Goal: Use online tool/utility: Utilize a website feature to perform a specific function

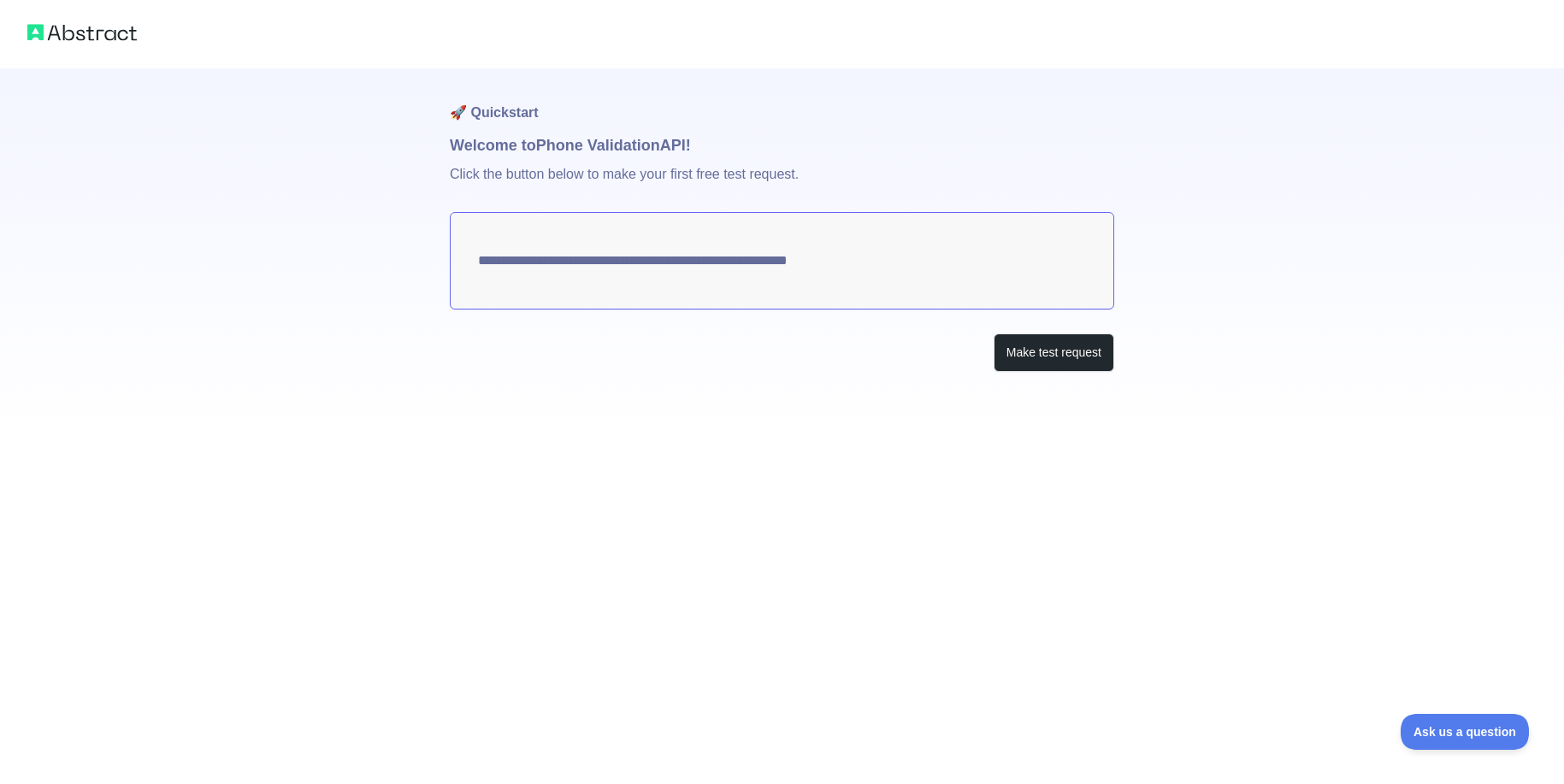
click at [754, 256] on textarea "**********" at bounding box center [782, 260] width 664 height 98
click at [1097, 355] on button "Make test request" at bounding box center [1054, 352] width 120 height 38
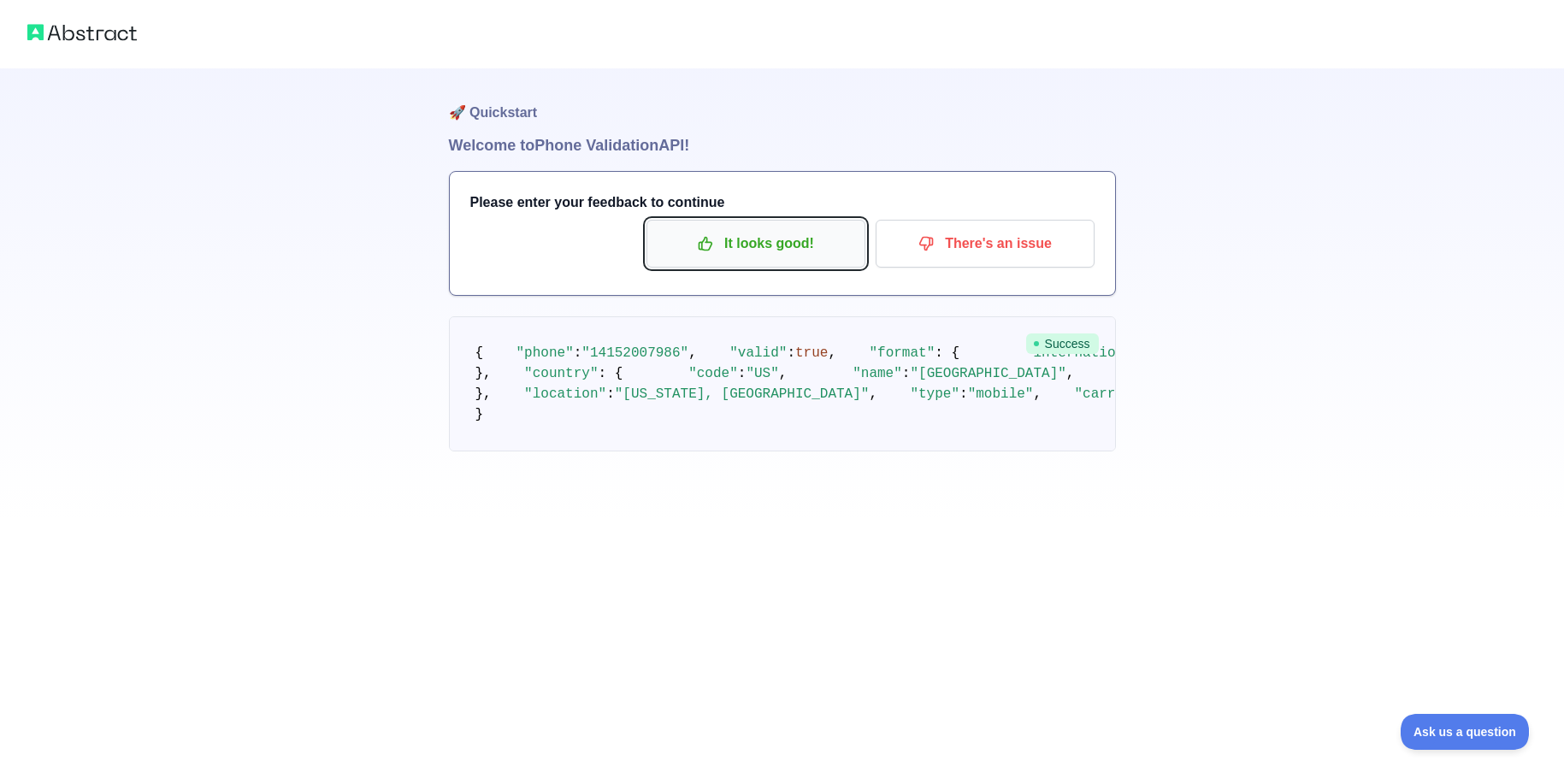
click at [739, 241] on p "It looks good!" at bounding box center [756, 243] width 193 height 29
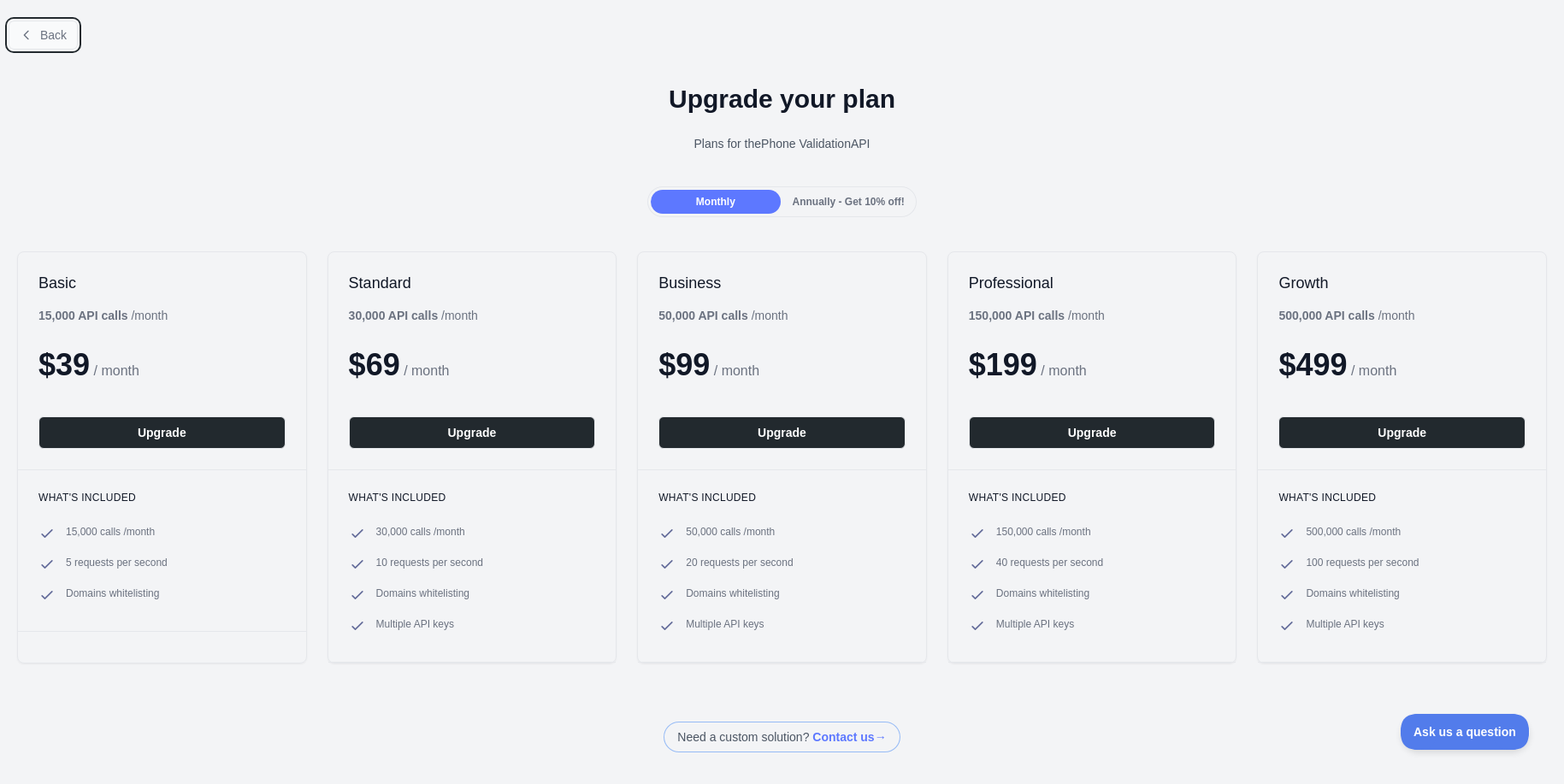
click at [52, 39] on span "Back" at bounding box center [53, 36] width 27 height 14
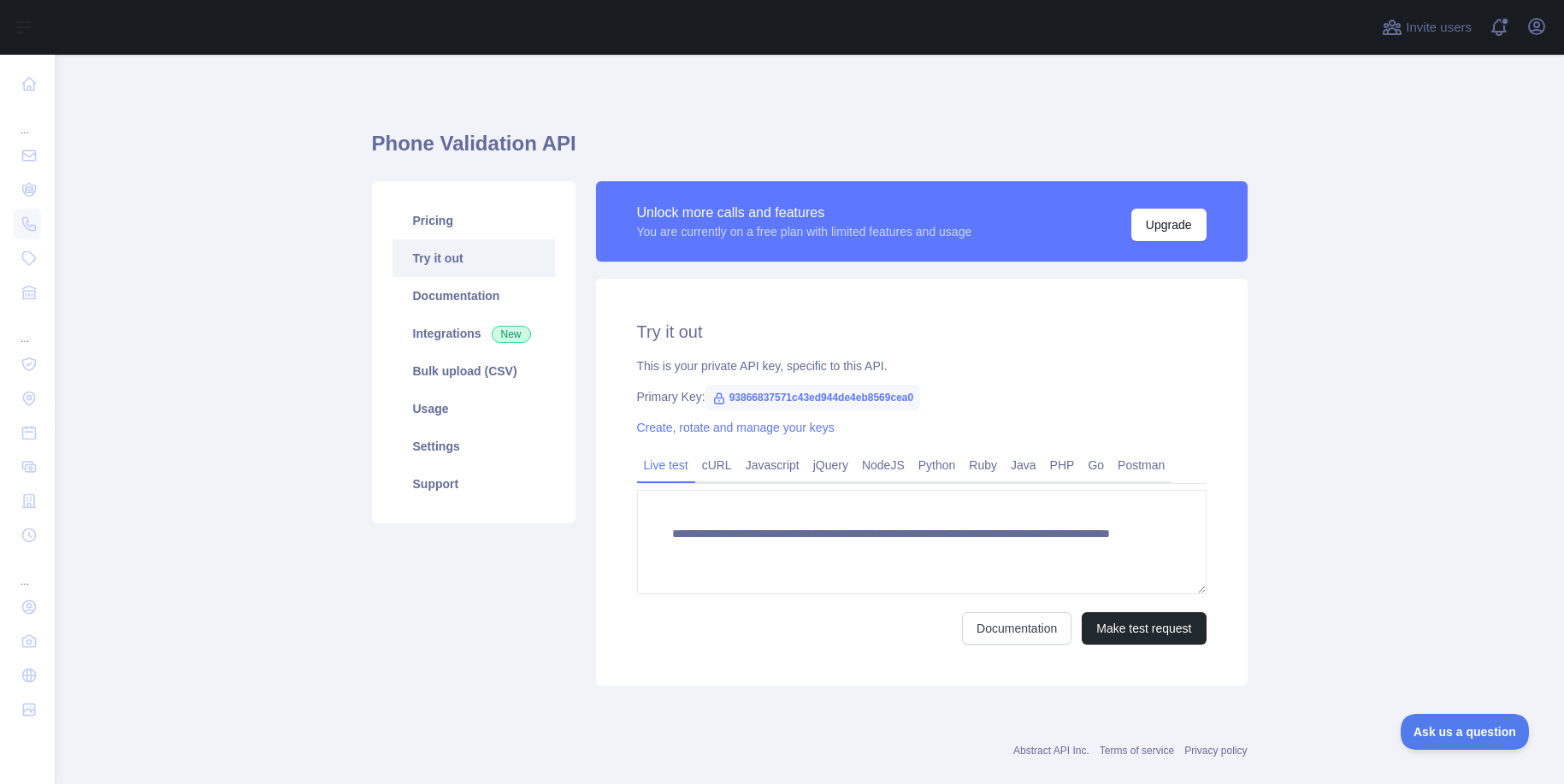
click at [444, 261] on link "Try it out" at bounding box center [474, 258] width 163 height 37
click at [453, 382] on link "Bulk upload (CSV)" at bounding box center [474, 371] width 163 height 37
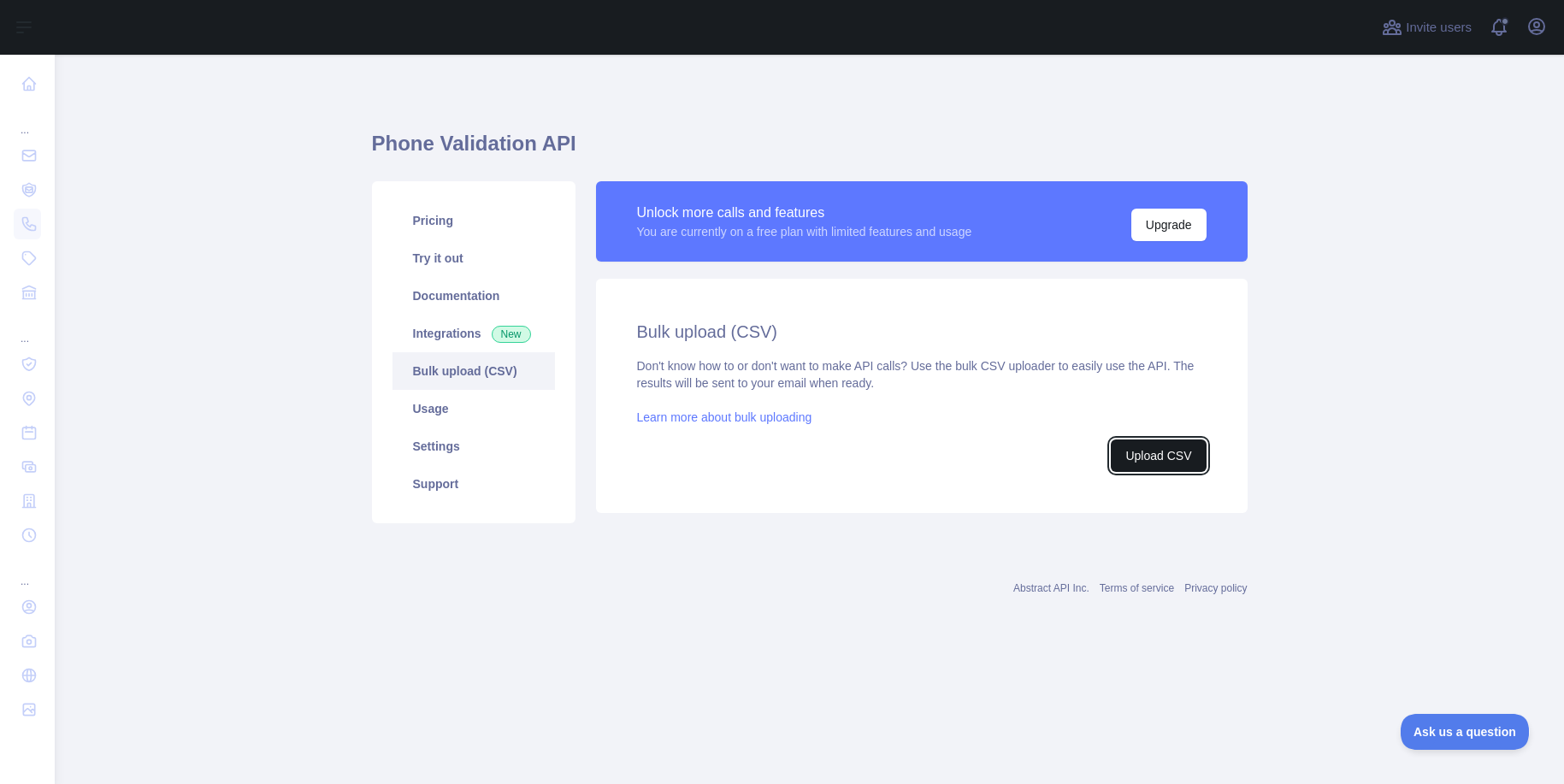
click at [1150, 445] on button "Upload CSV" at bounding box center [1158, 456] width 95 height 33
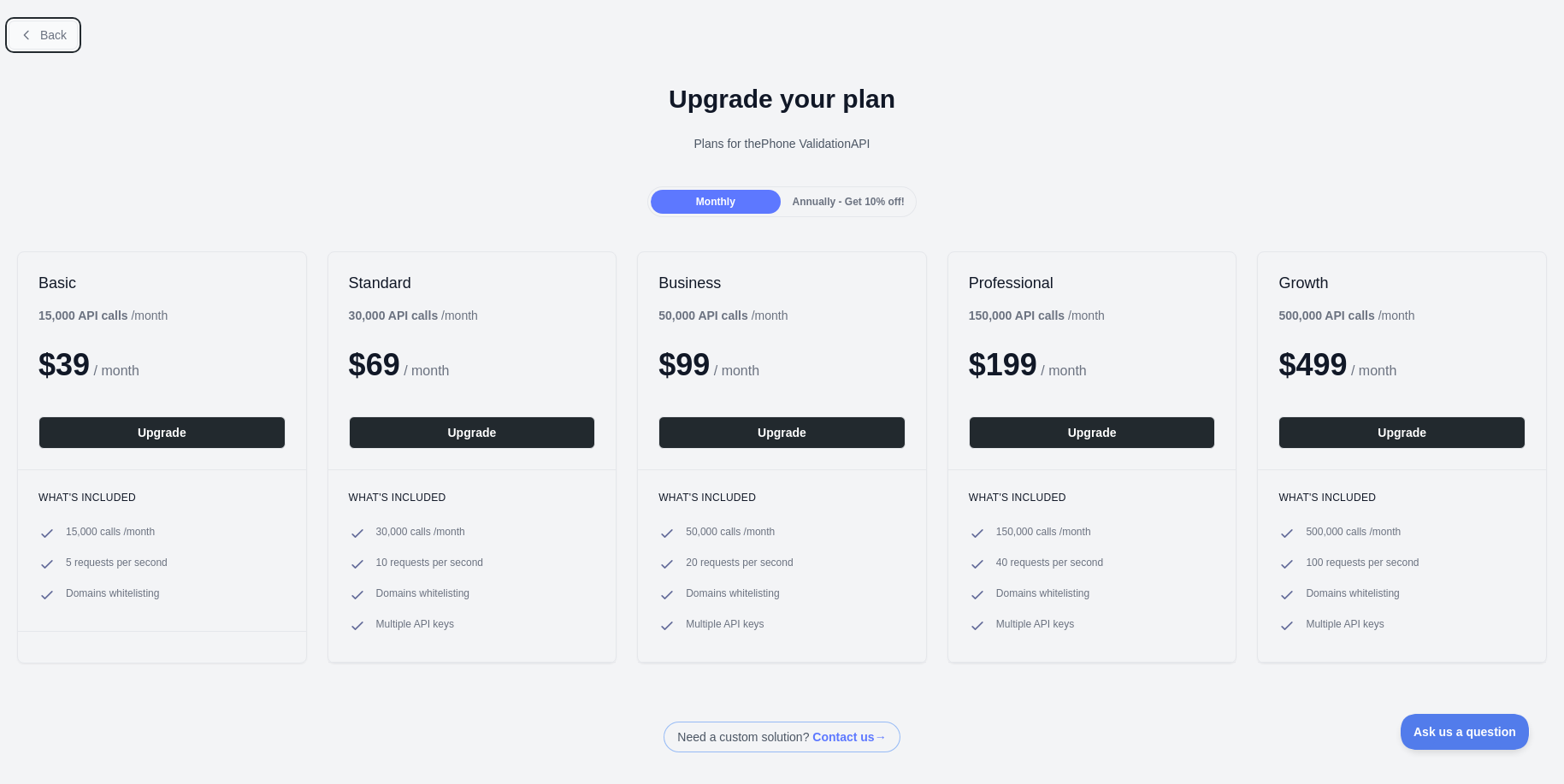
click at [26, 41] on button "Back" at bounding box center [43, 35] width 69 height 29
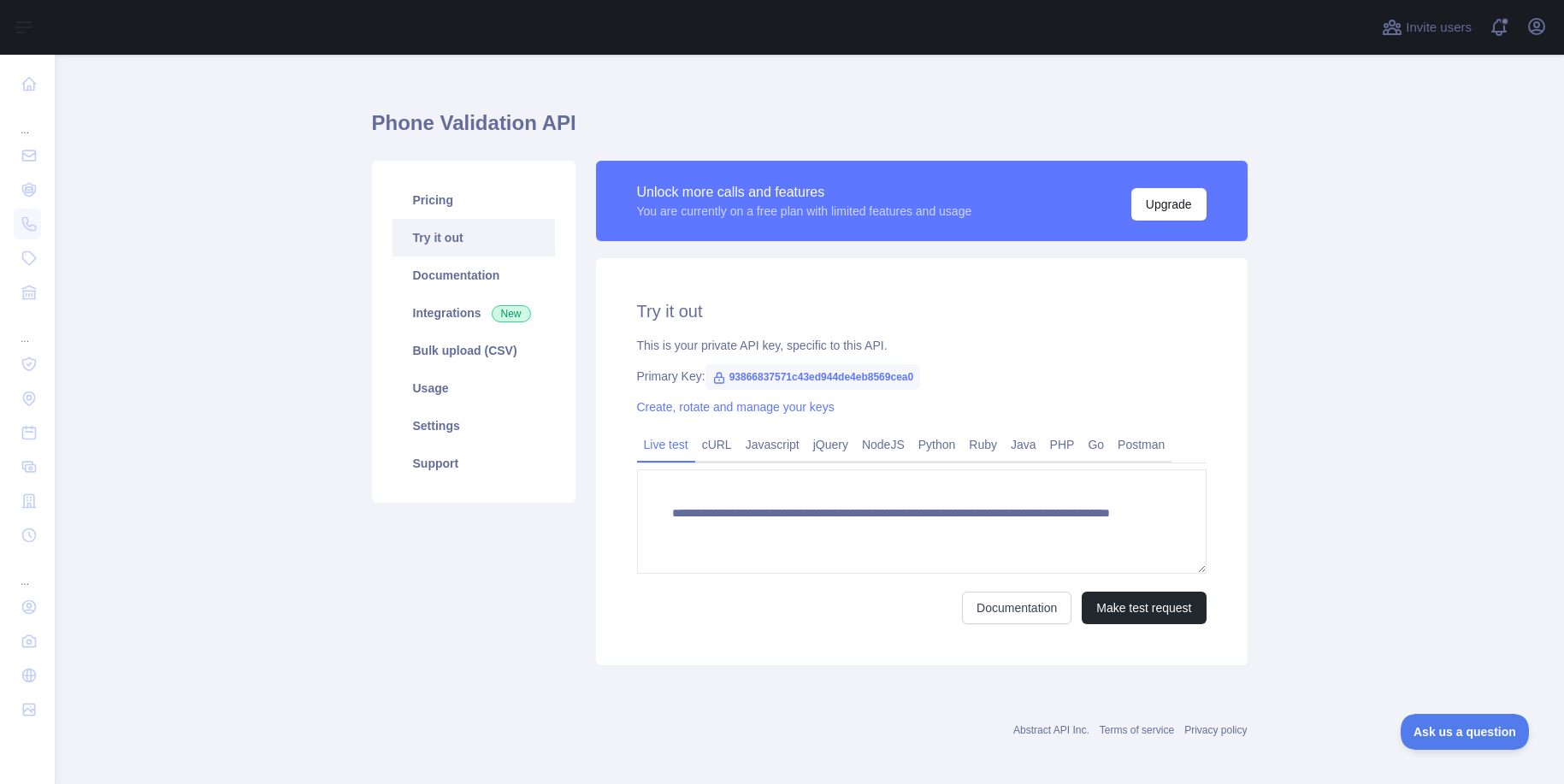
scroll to position [29, 0]
